Goal: Transaction & Acquisition: Purchase product/service

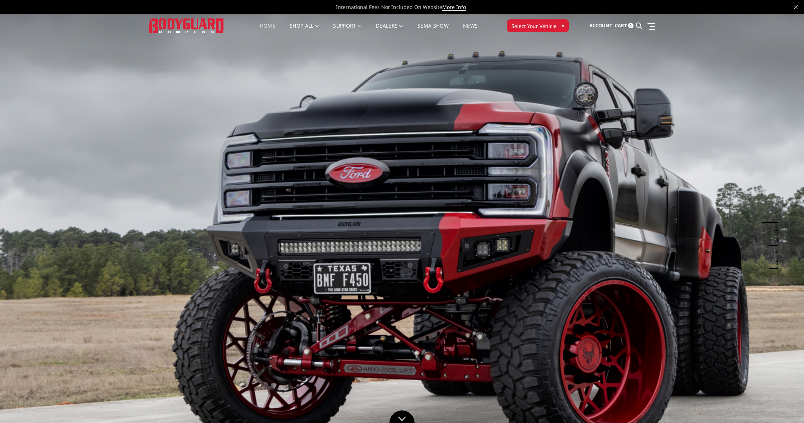
click at [545, 22] on span "Select Your Vehicle" at bounding box center [533, 26] width 45 height 8
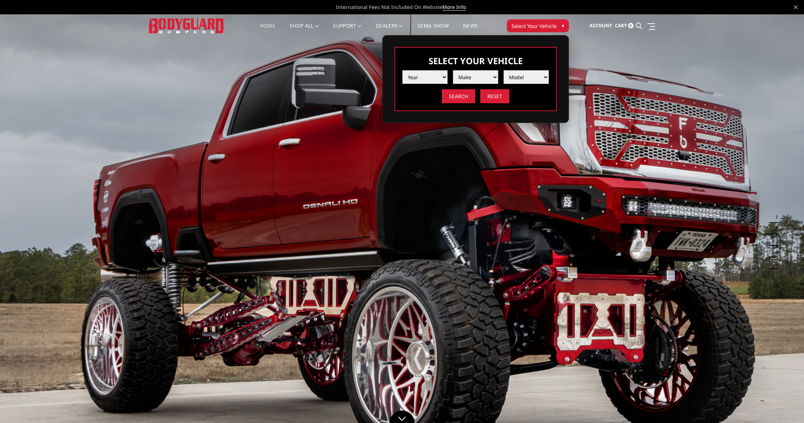
select select "yr_2008"
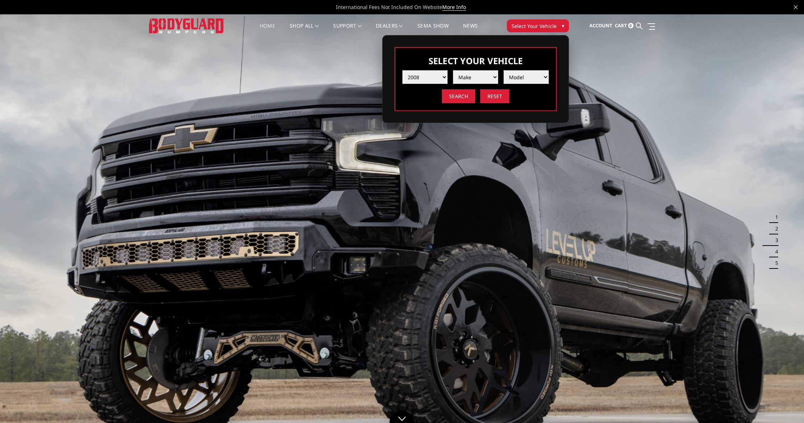
select select "mk_ram"
select select "md_2500-3500"
click at [467, 96] on input "Search" at bounding box center [458, 96] width 33 height 14
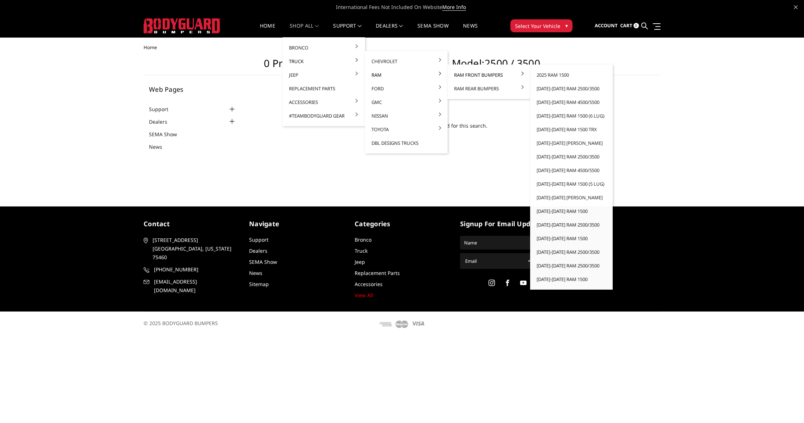
click at [481, 75] on link "Ram Front Bumpers" at bounding box center [488, 75] width 77 height 14
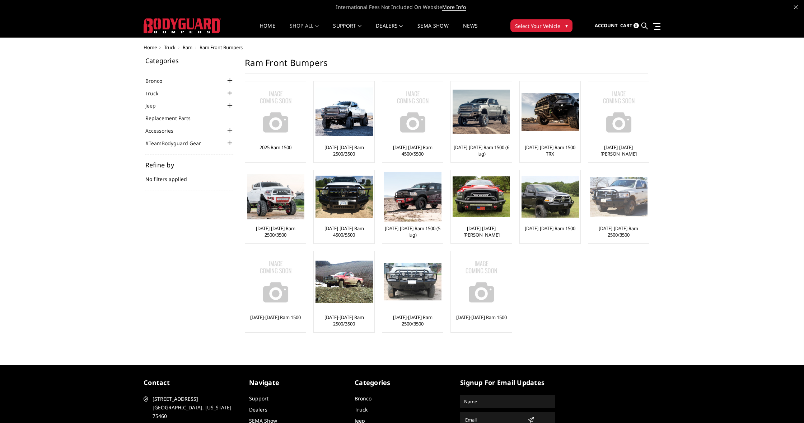
click at [622, 203] on img at bounding box center [618, 196] width 57 height 39
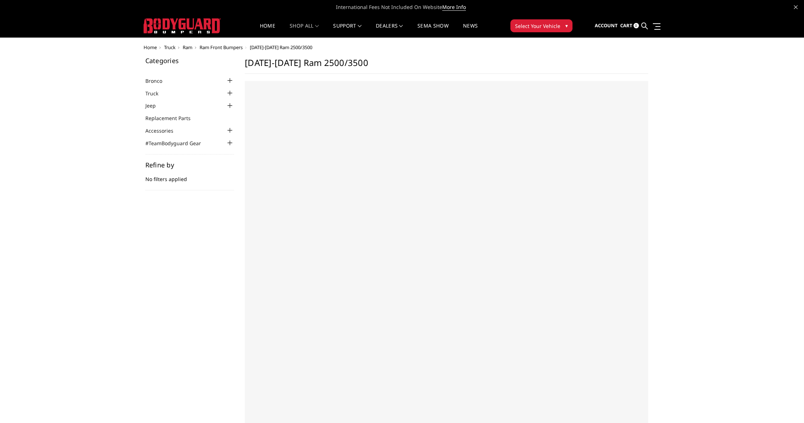
select select "US"
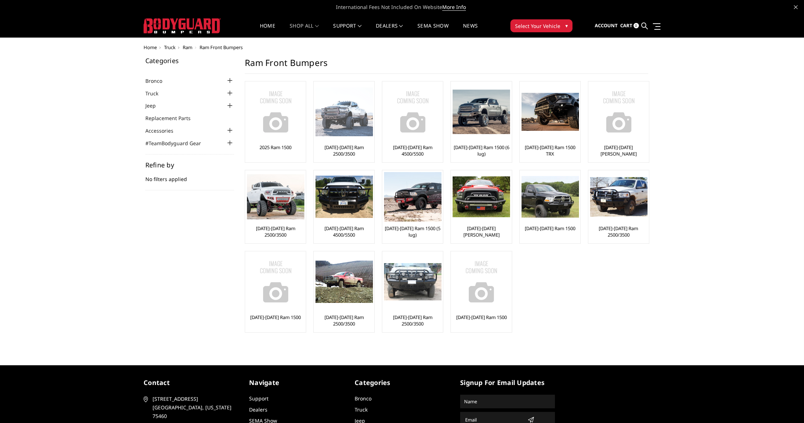
click at [340, 118] on img at bounding box center [343, 112] width 57 height 49
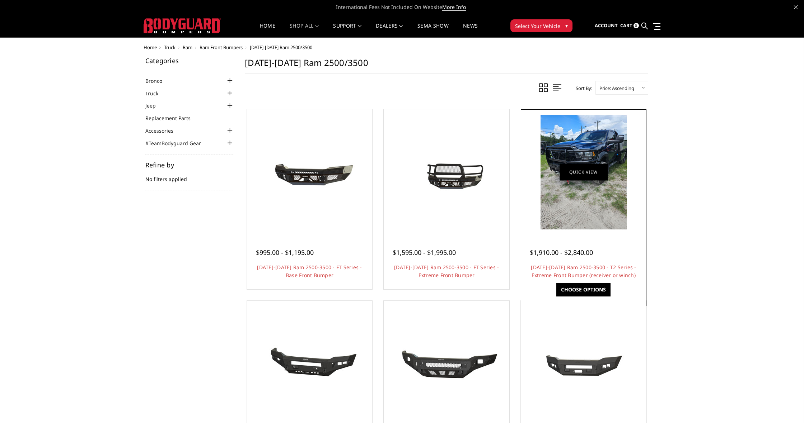
click at [585, 168] on link "Quick view" at bounding box center [583, 172] width 48 height 17
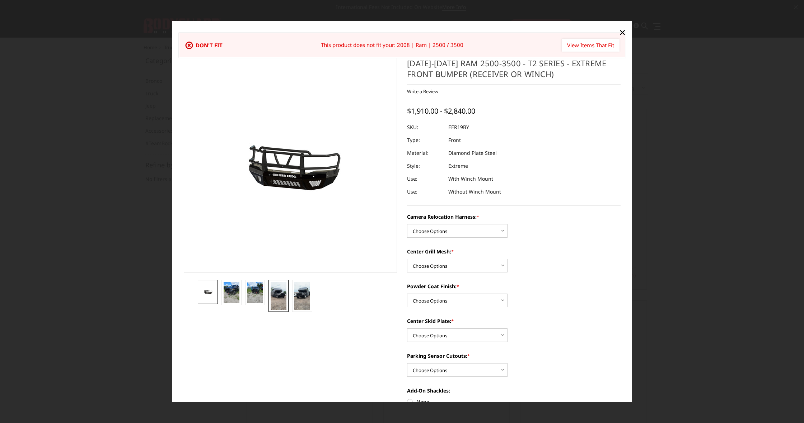
click at [277, 307] on img at bounding box center [279, 296] width 16 height 28
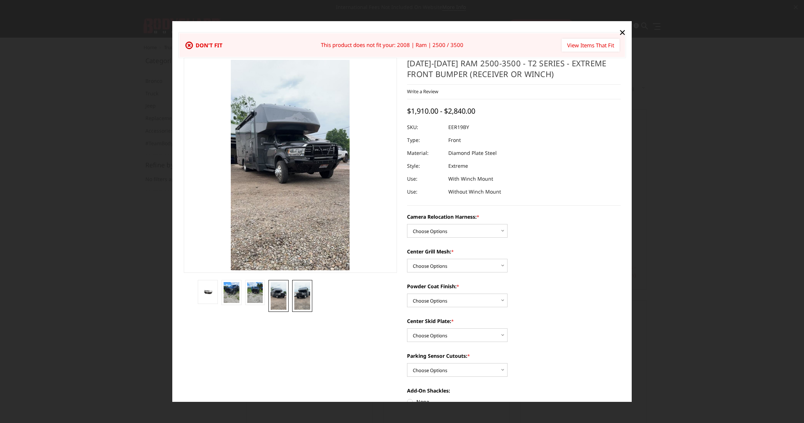
click at [301, 297] on img at bounding box center [302, 296] width 16 height 28
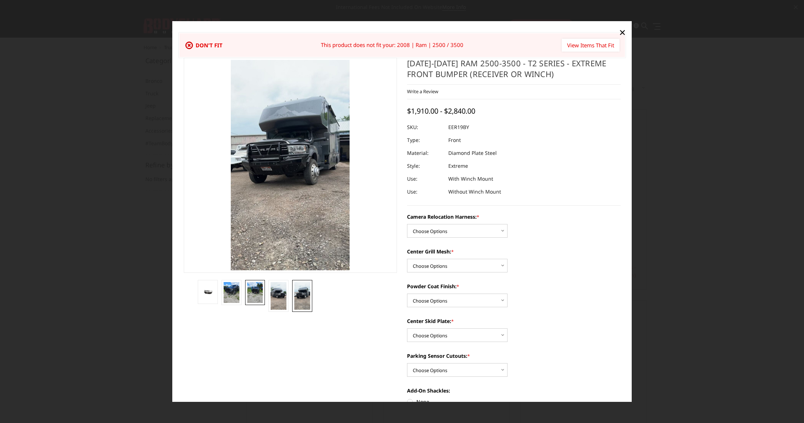
click at [252, 285] on img at bounding box center [255, 292] width 16 height 21
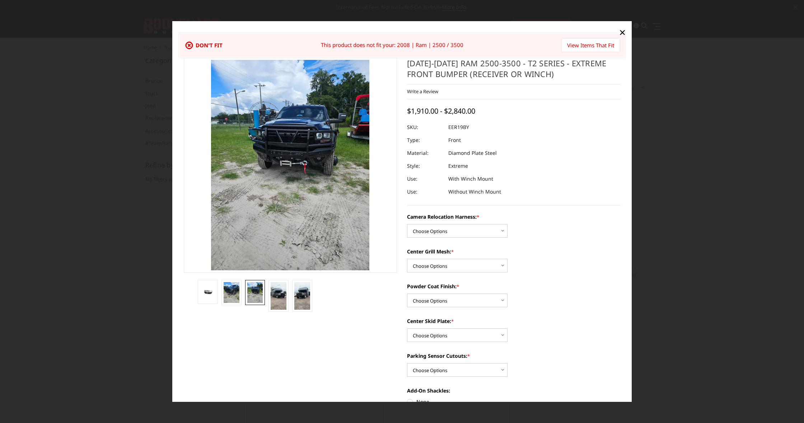
click at [280, 155] on img at bounding box center [296, 177] width 344 height 459
click at [621, 34] on span "×" at bounding box center [622, 31] width 6 height 15
